Goal: Transaction & Acquisition: Purchase product/service

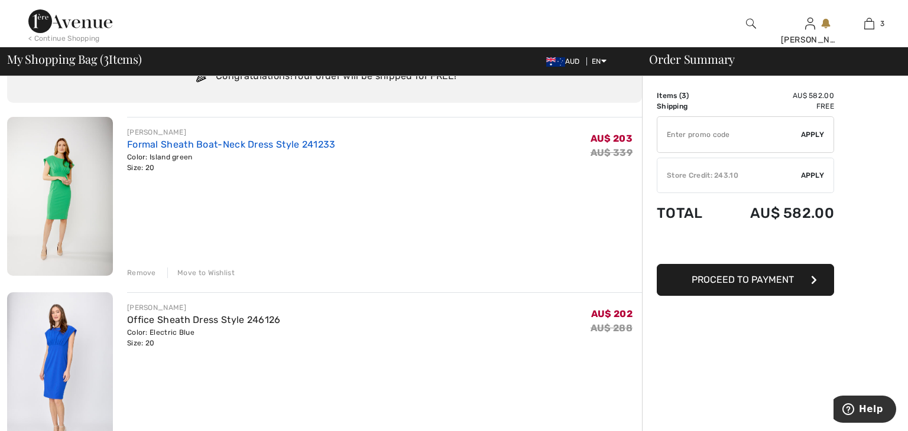
click at [298, 148] on link "Formal Sheath Boat-Neck Dress Style 241233" at bounding box center [231, 144] width 209 height 11
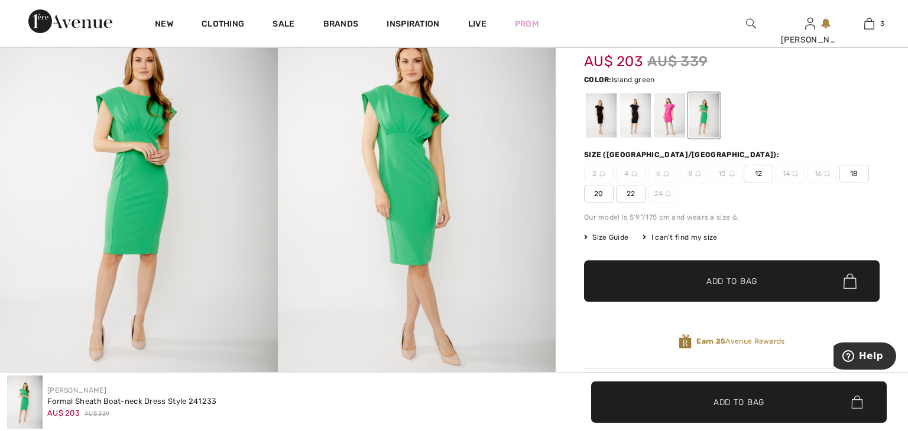
scroll to position [80, 0]
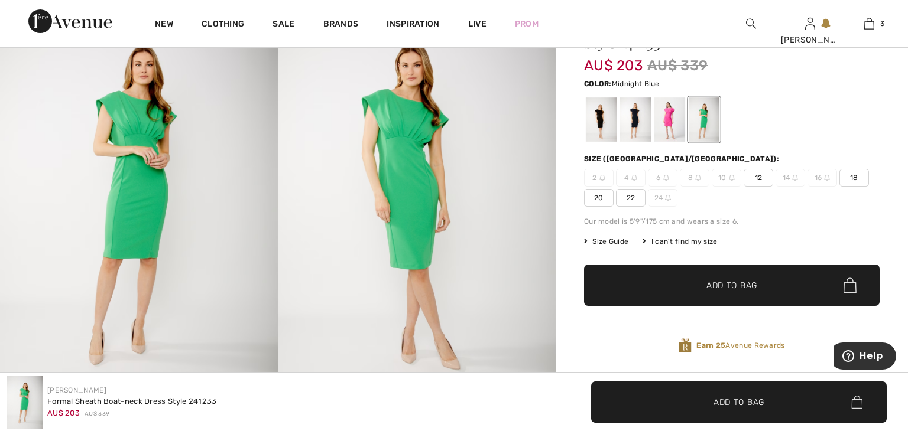
click at [635, 125] on div at bounding box center [635, 120] width 31 height 44
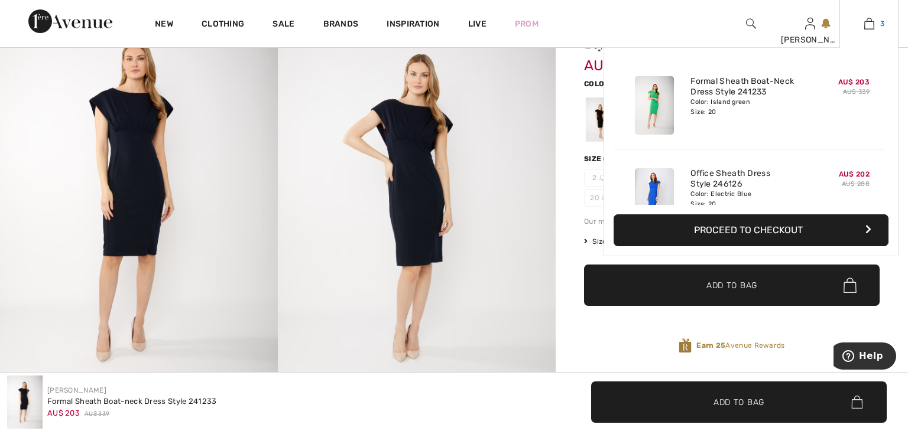
click at [864, 27] on img at bounding box center [869, 24] width 10 height 14
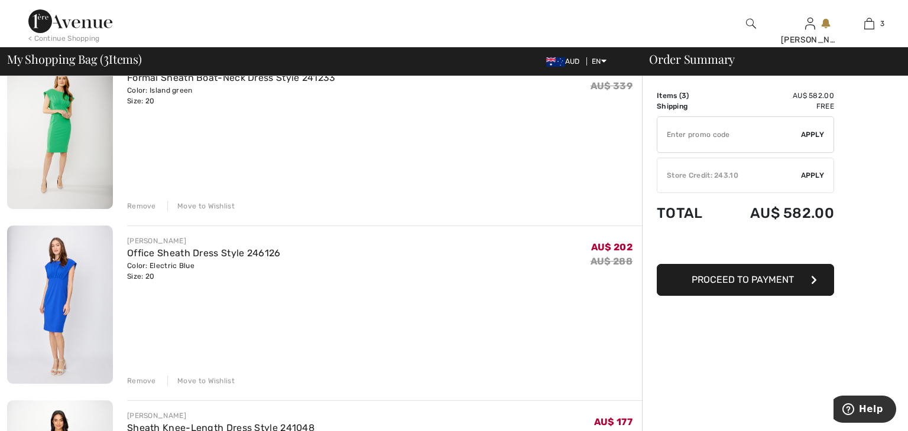
scroll to position [125, 0]
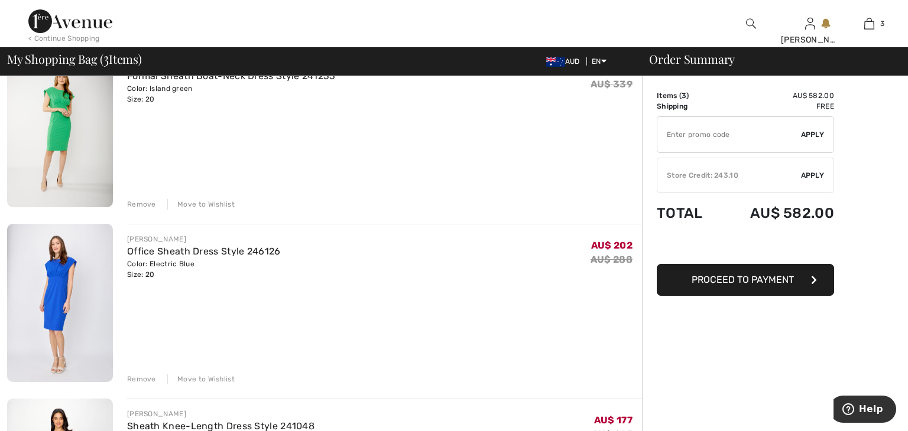
click at [142, 379] on div "Remove" at bounding box center [141, 379] width 29 height 11
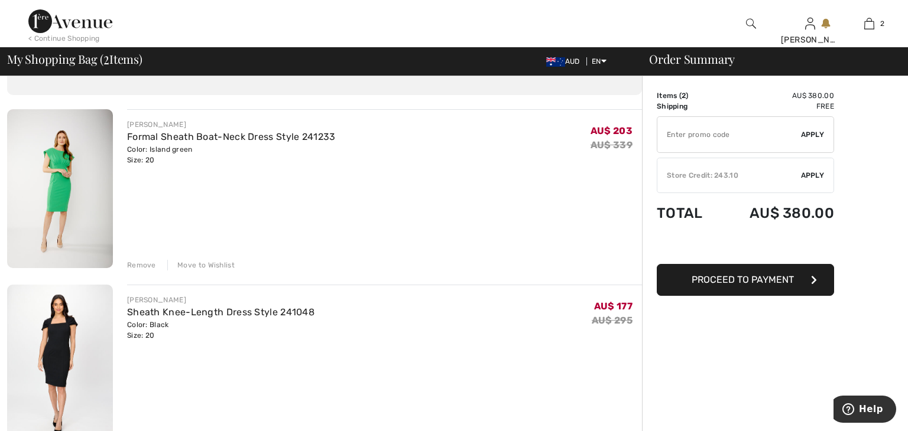
scroll to position [64, 0]
click at [739, 139] on input "TEXT" at bounding box center [729, 134] width 144 height 35
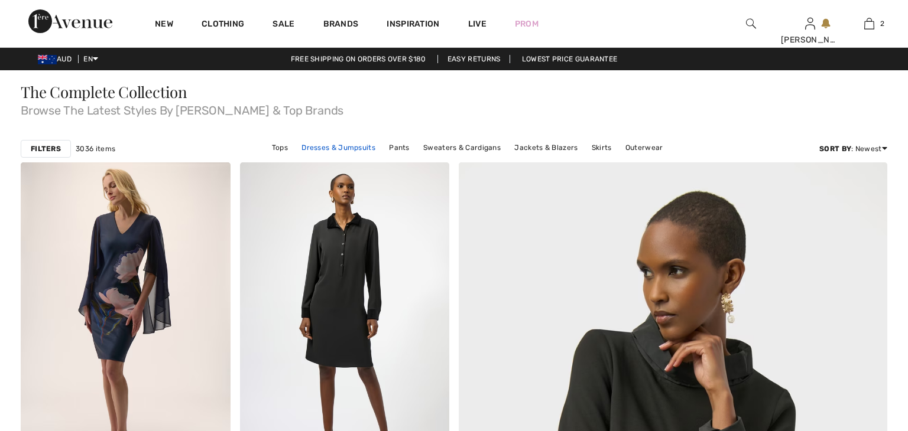
click at [333, 150] on link "Dresses & Jumpsuits" at bounding box center [338, 147] width 86 height 15
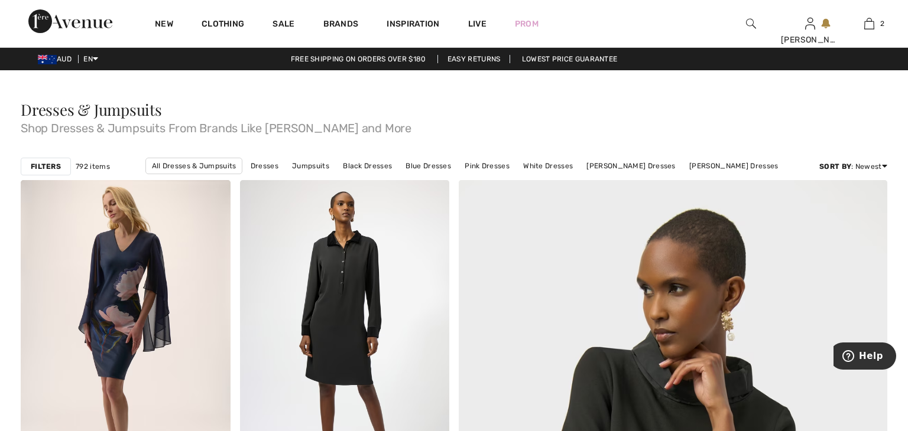
click at [47, 168] on strong "Filters" at bounding box center [46, 166] width 30 height 11
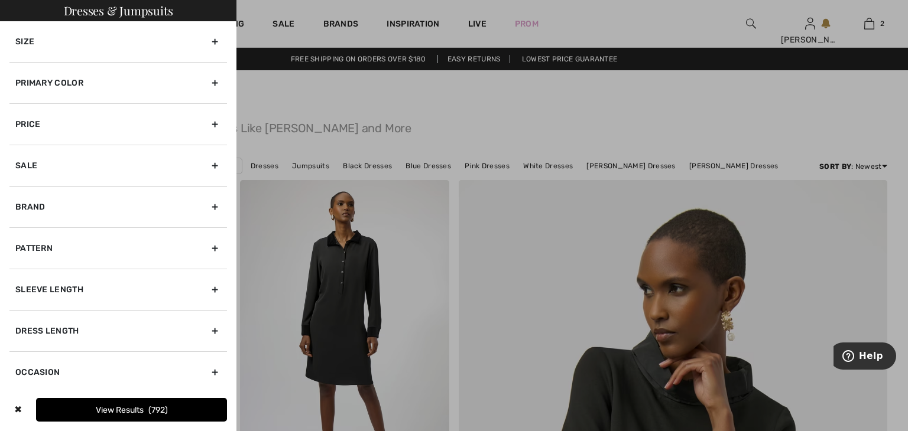
click at [88, 40] on div "Size" at bounding box center [117, 41] width 217 height 41
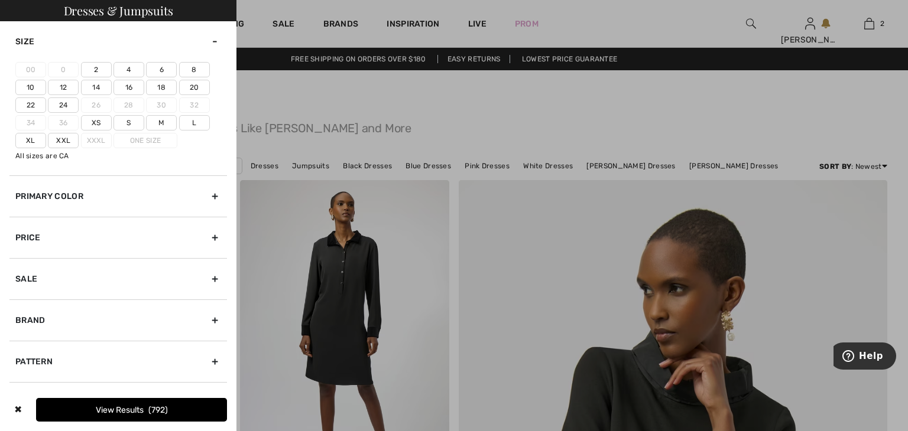
click at [189, 85] on label "20" at bounding box center [194, 87] width 31 height 15
click at [0, 0] on input"] "20" at bounding box center [0, 0] width 0 height 0
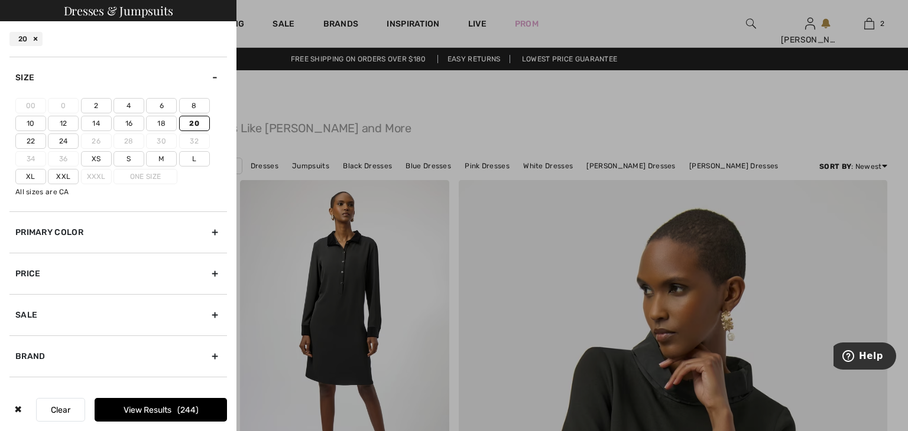
click at [32, 139] on label "22" at bounding box center [30, 141] width 31 height 15
click at [0, 0] on input"] "22" at bounding box center [0, 0] width 0 height 0
click at [197, 414] on span "314" at bounding box center [188, 410] width 20 height 10
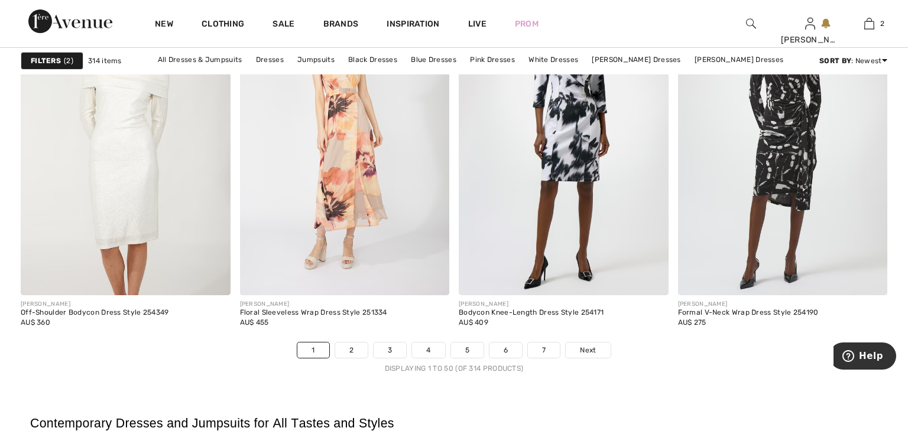
scroll to position [5449, 0]
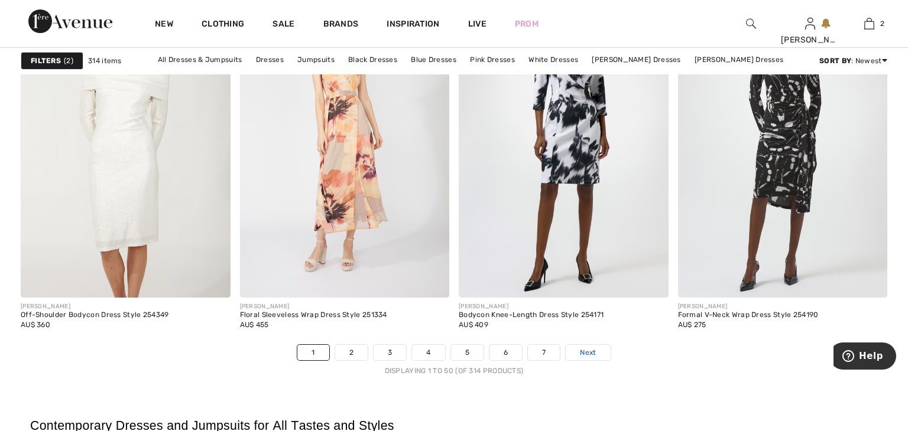
click at [597, 353] on link "Next" at bounding box center [588, 352] width 44 height 15
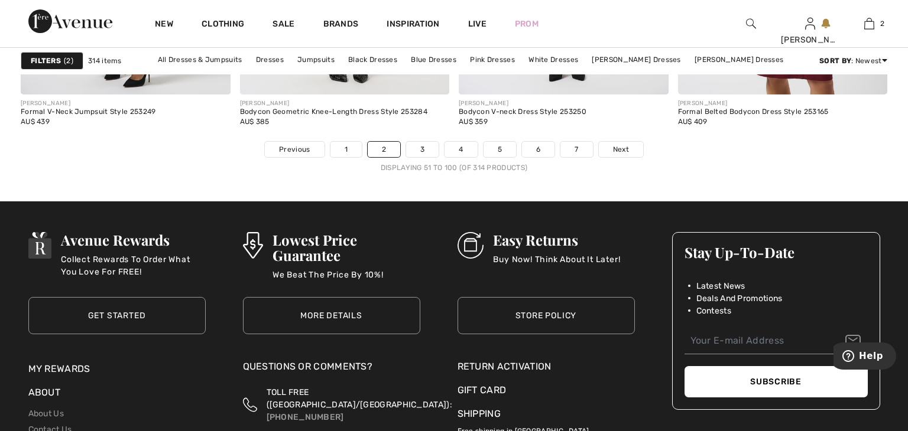
scroll to position [5637, 0]
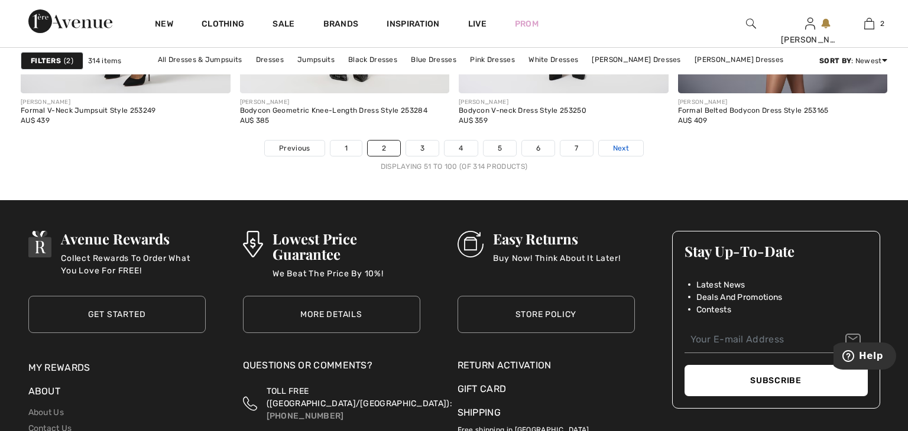
click at [634, 152] on link "Next" at bounding box center [621, 148] width 44 height 15
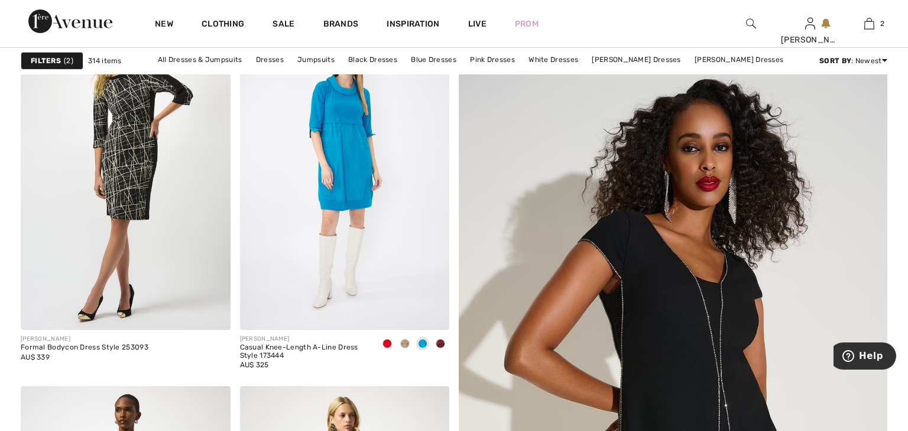
scroll to position [159, 0]
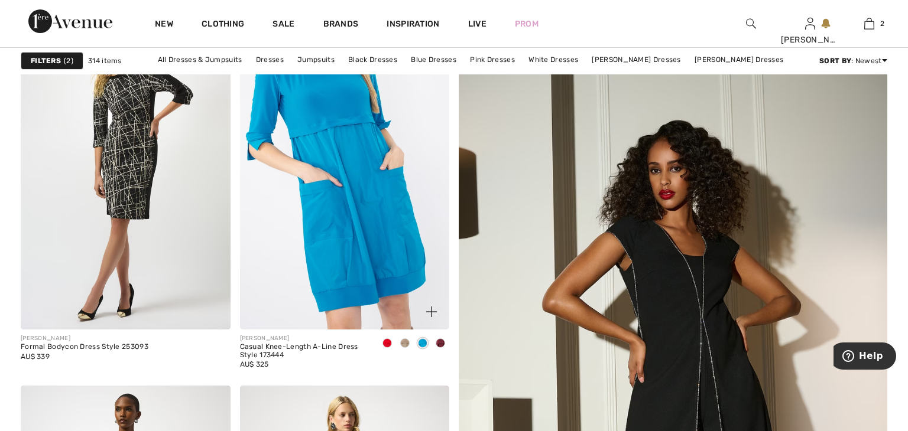
click at [408, 203] on img at bounding box center [345, 172] width 210 height 314
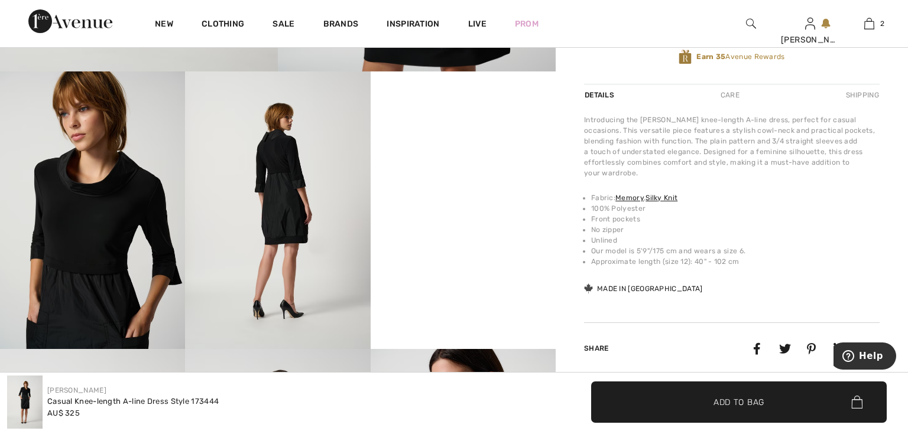
scroll to position [417, 0]
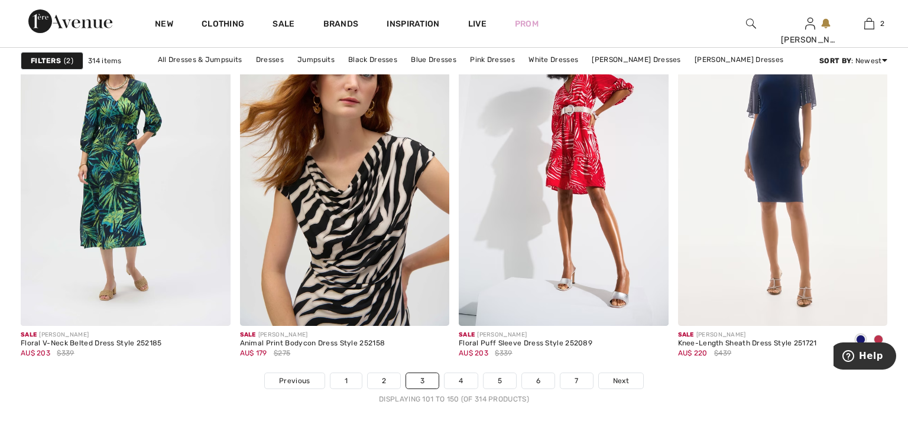
scroll to position [5406, 0]
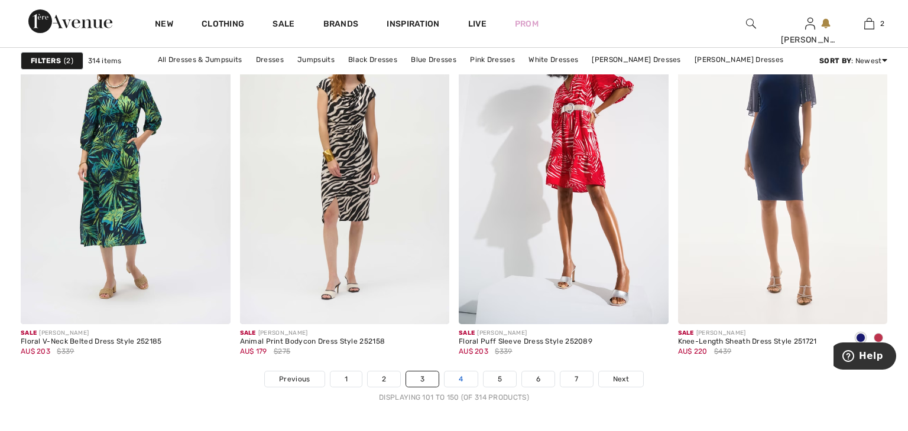
click at [466, 380] on link "4" at bounding box center [460, 379] width 33 height 15
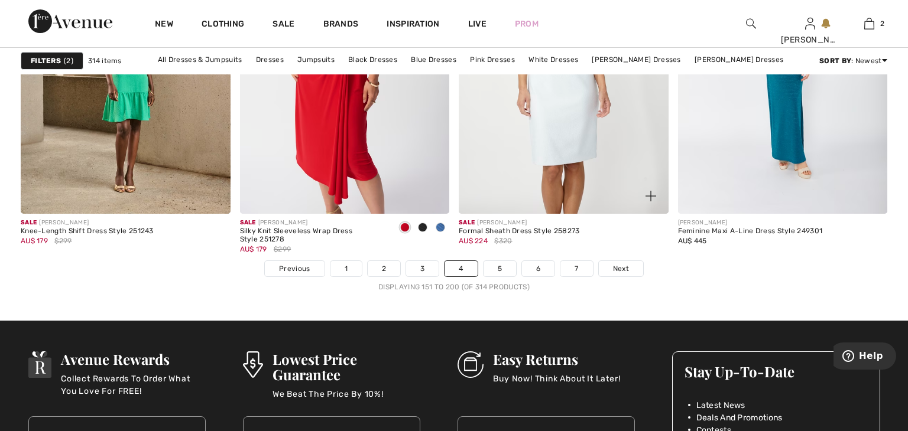
scroll to position [5519, 0]
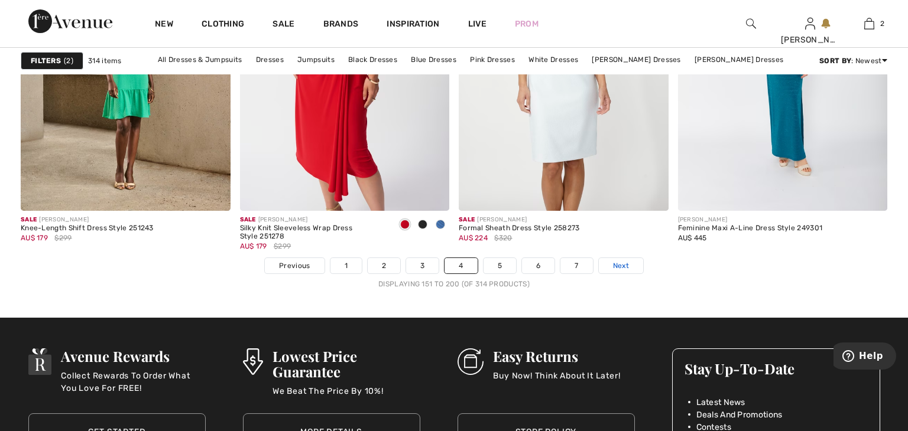
click at [630, 272] on link "Next" at bounding box center [621, 265] width 44 height 15
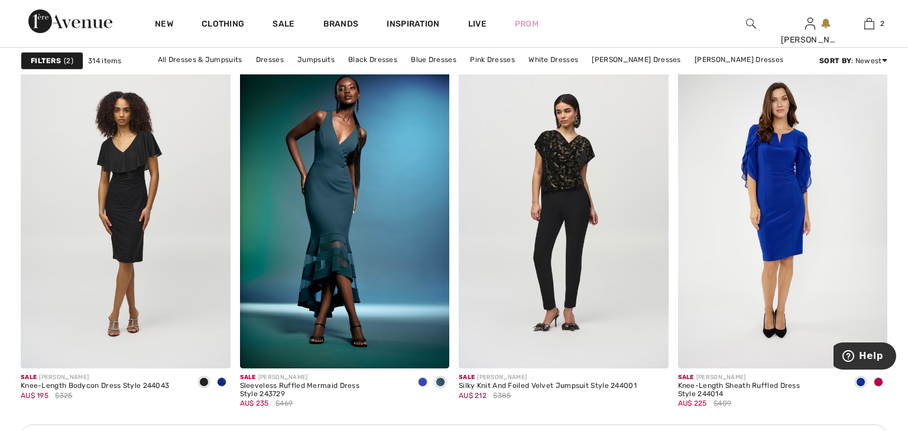
scroll to position [2485, 0]
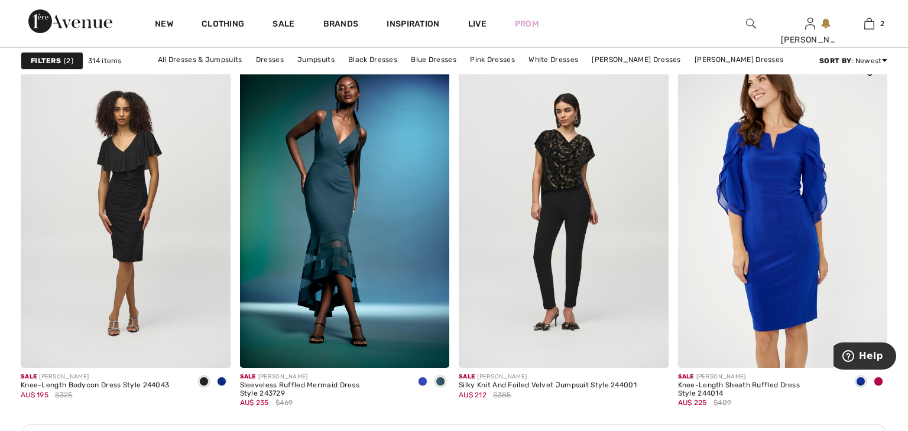
click at [845, 269] on img at bounding box center [783, 211] width 210 height 314
